Goal: Information Seeking & Learning: Learn about a topic

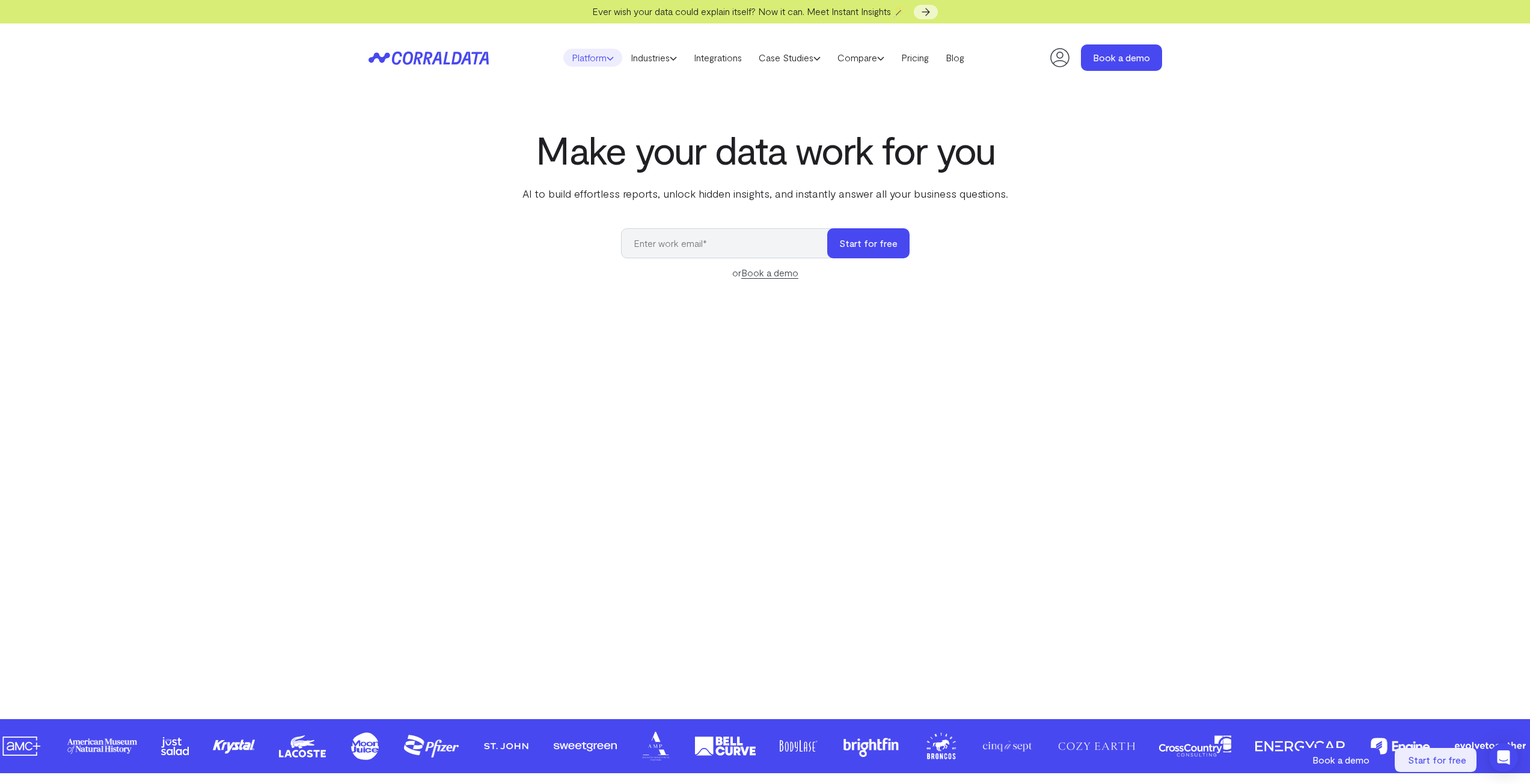
click at [608, 59] on icon at bounding box center [610, 58] width 7 height 7
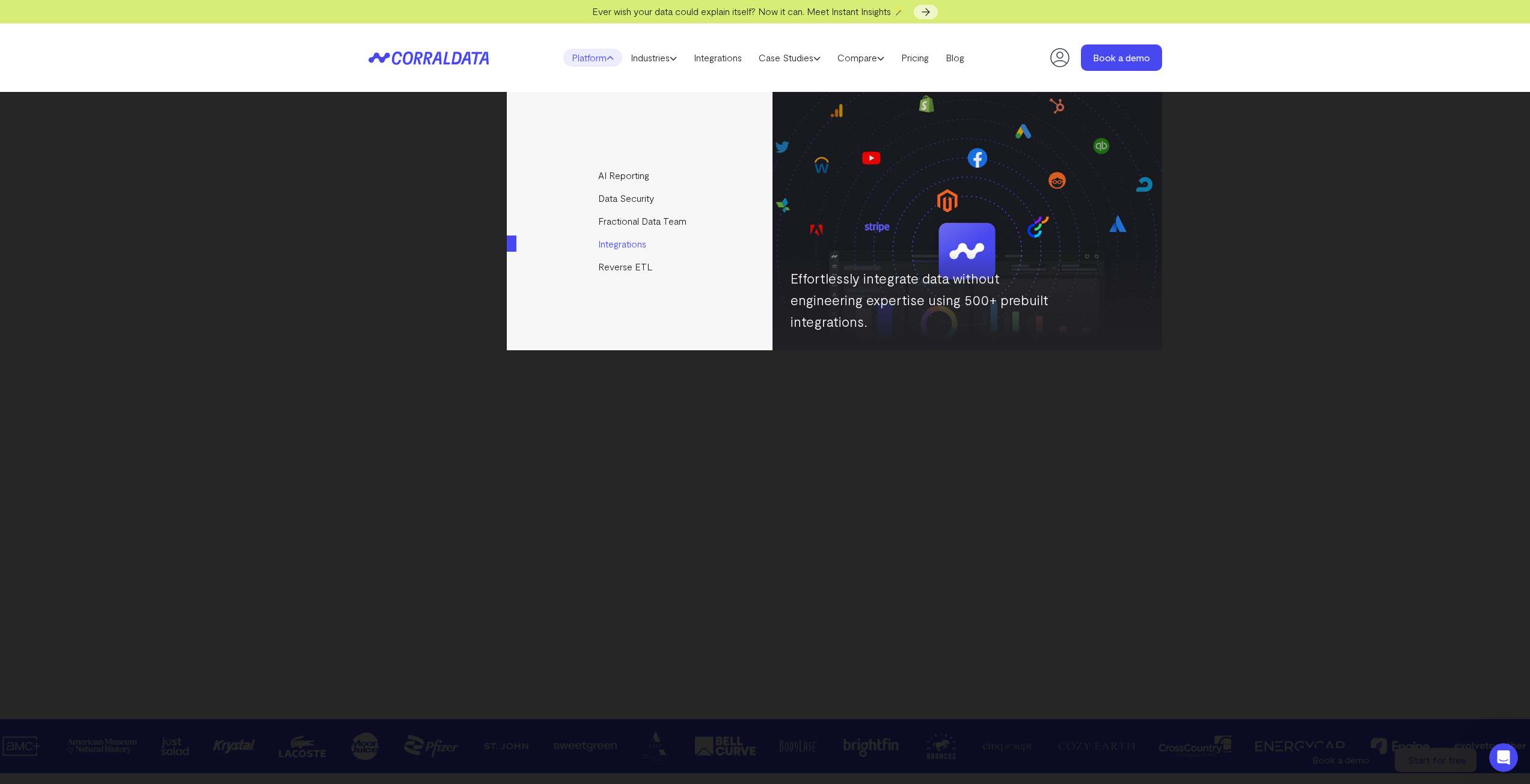
click at [565, 255] on link "Integrations" at bounding box center [640, 244] width 268 height 23
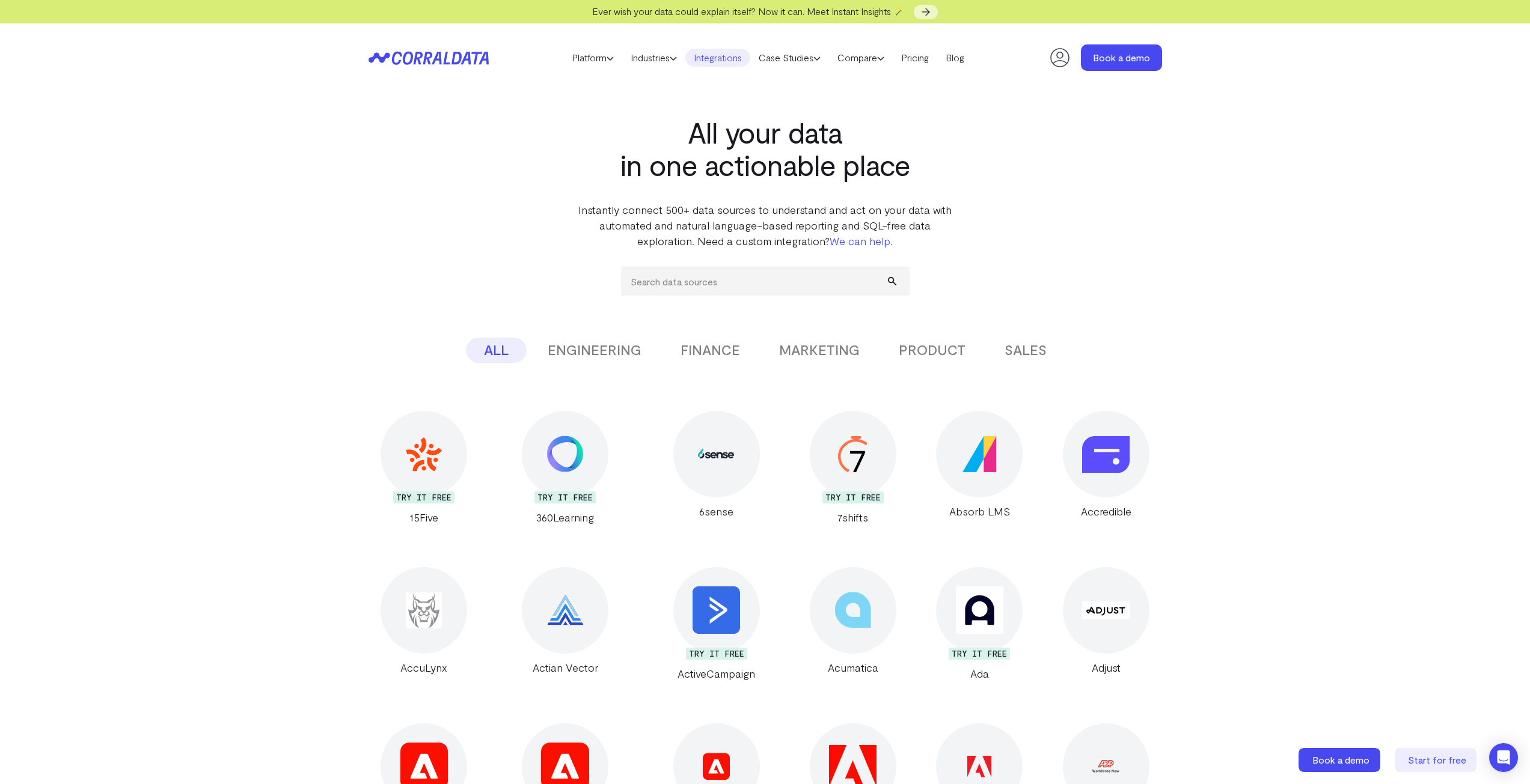
drag, startPoint x: 204, startPoint y: 575, endPoint x: 246, endPoint y: 278, distance: 300.0
click at [776, 269] on input "search" at bounding box center [765, 281] width 289 height 29
click at [812, 350] on button "MARKETING" at bounding box center [819, 350] width 117 height 25
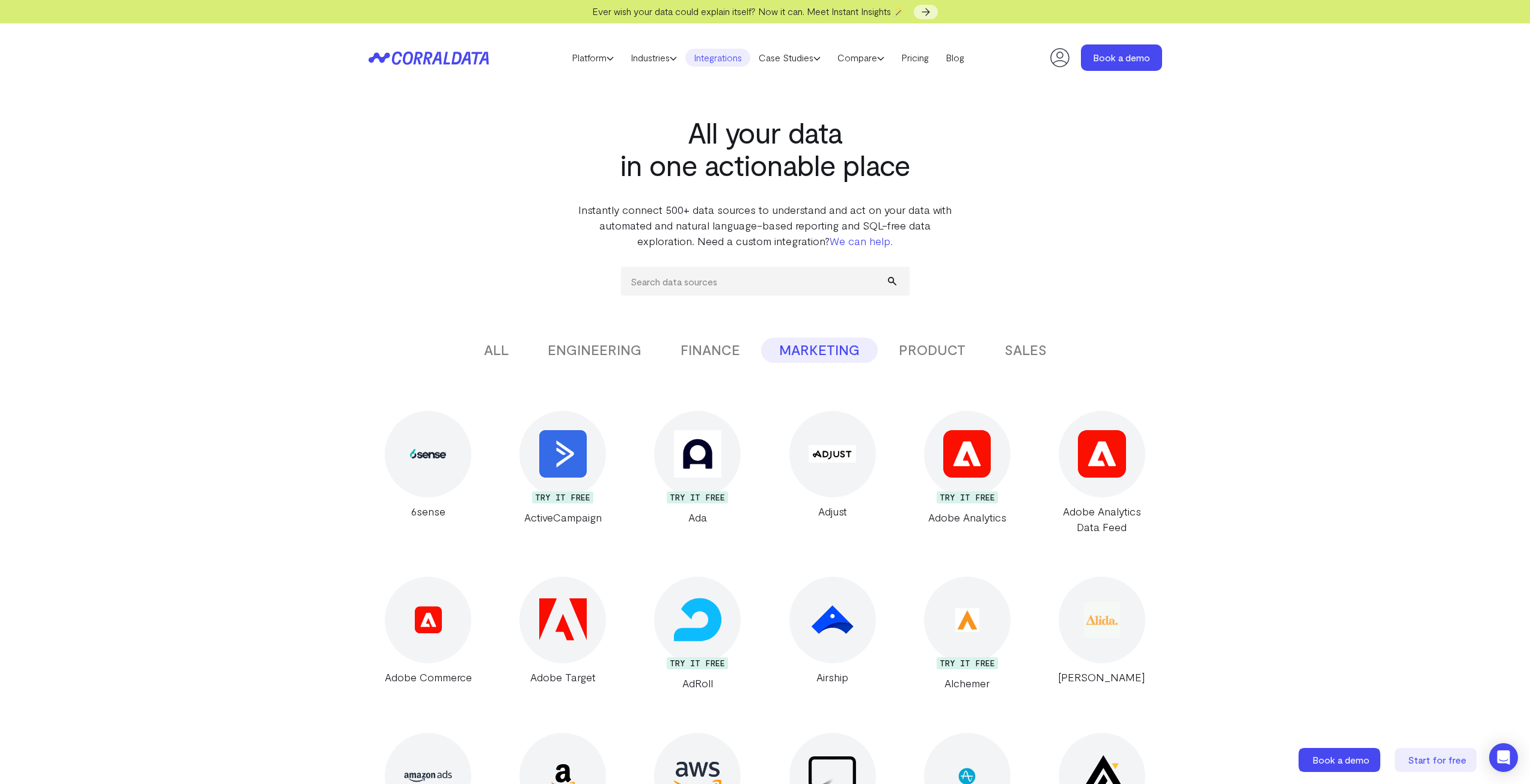
drag, startPoint x: 213, startPoint y: 580, endPoint x: 259, endPoint y: 356, distance: 228.7
drag, startPoint x: 706, startPoint y: 291, endPoint x: 693, endPoint y: 285, distance: 14.3
click at [707, 292] on input "search" at bounding box center [765, 281] width 289 height 29
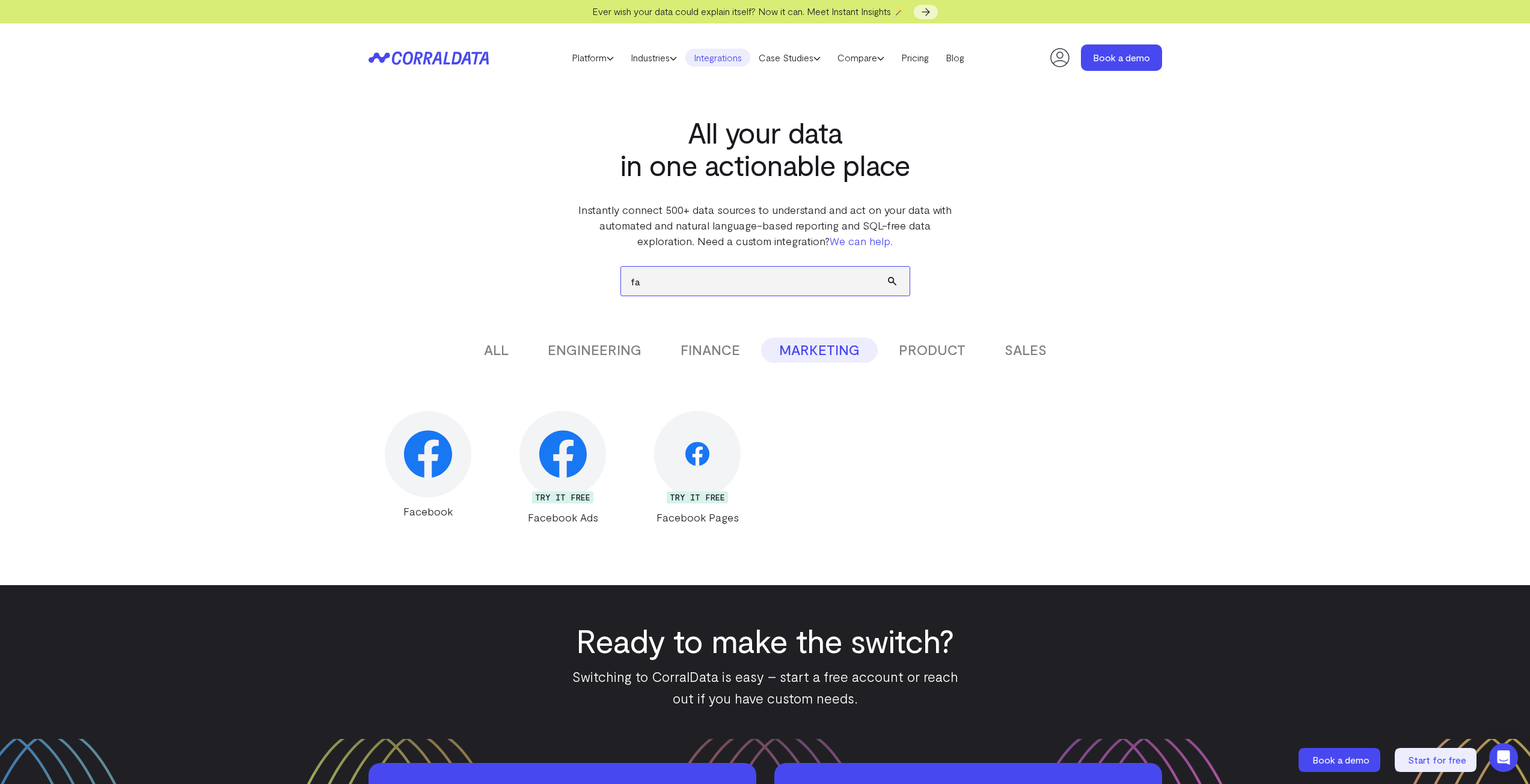
type input "f"
type input "m"
type input "f"
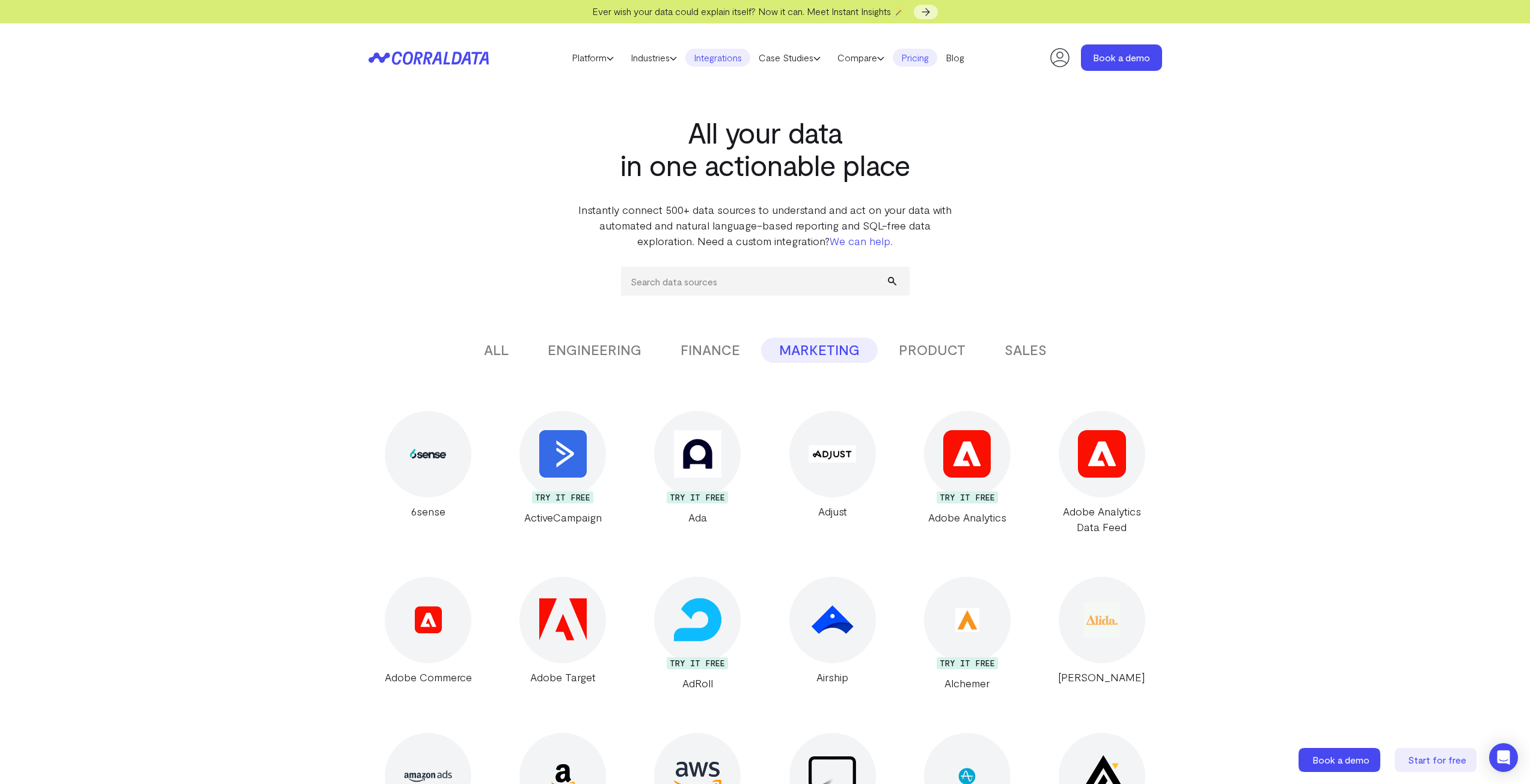
click at [918, 57] on link "Pricing" at bounding box center [915, 58] width 45 height 18
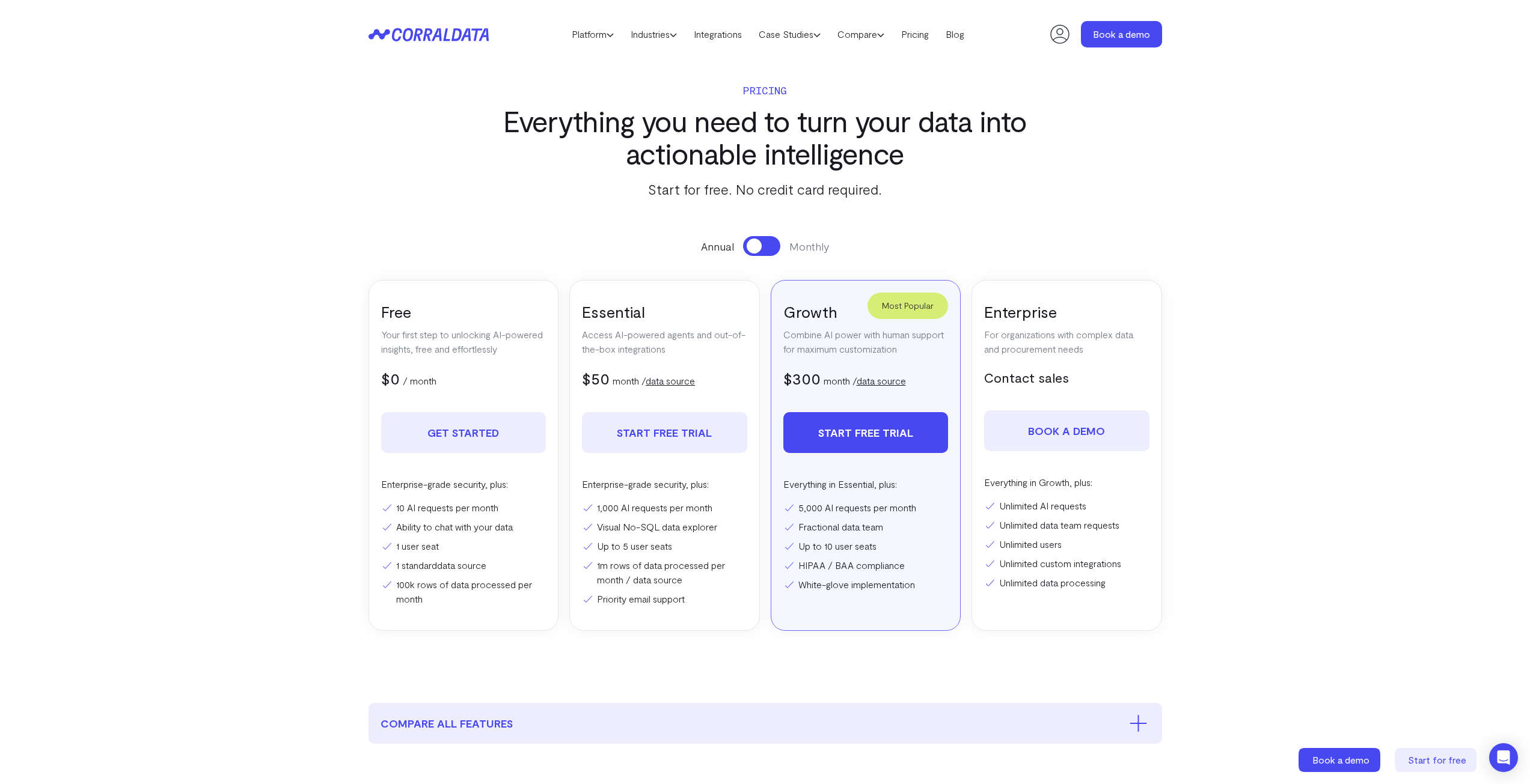
scroll to position [95, 0]
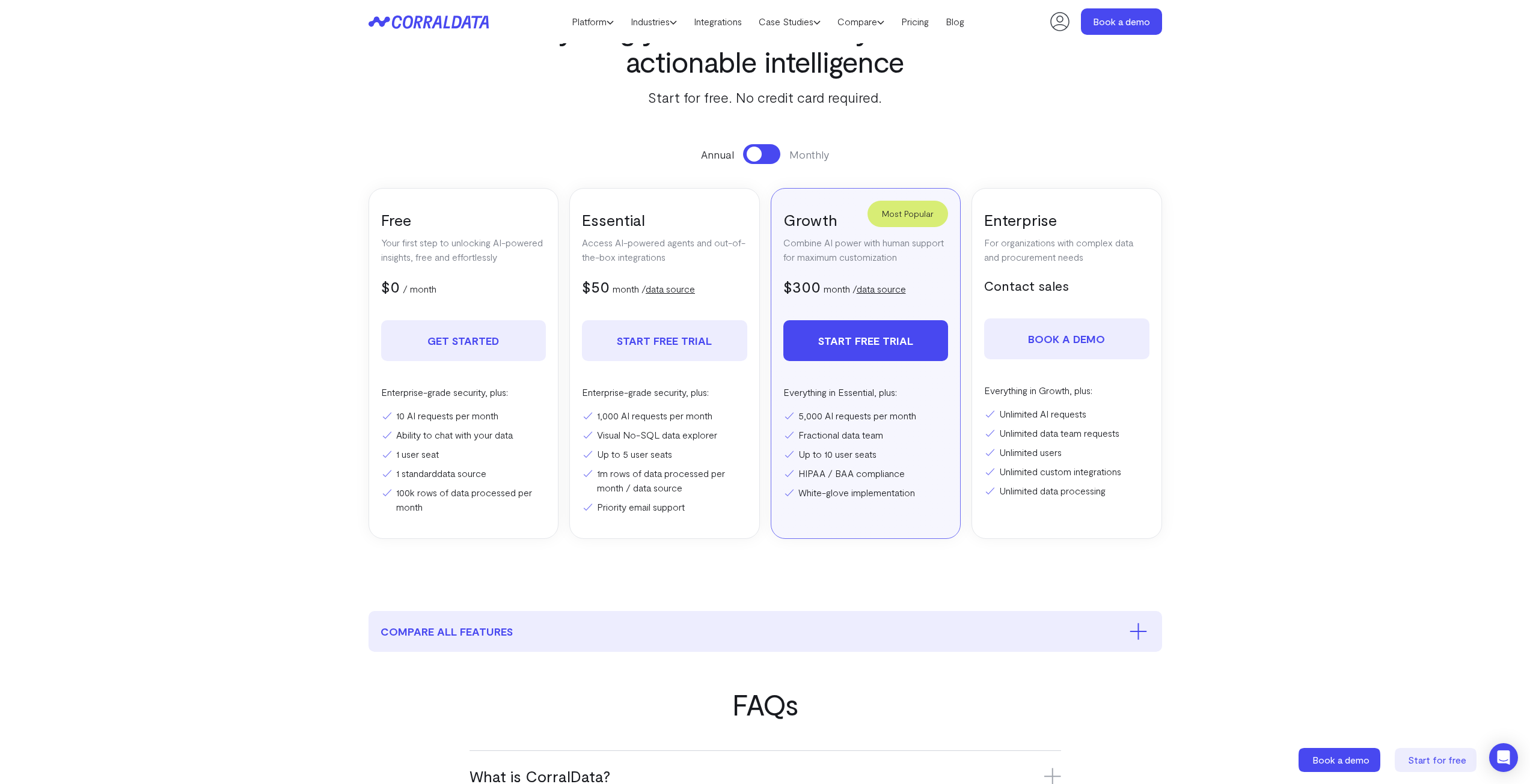
click at [757, 152] on span at bounding box center [754, 153] width 15 height 15
